Goal: Task Accomplishment & Management: Use online tool/utility

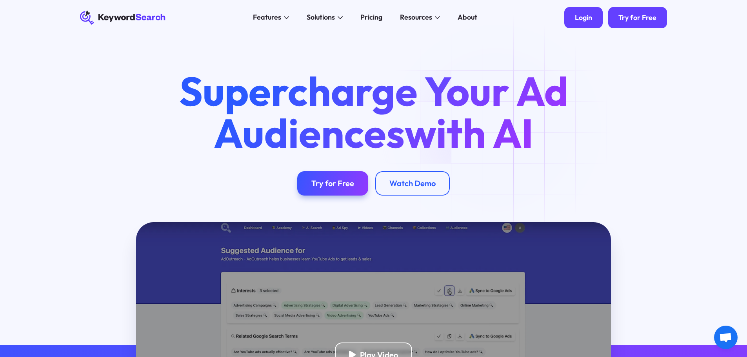
click at [596, 16] on link "Login" at bounding box center [584, 17] width 38 height 21
